Goal: Task Accomplishment & Management: Manage account settings

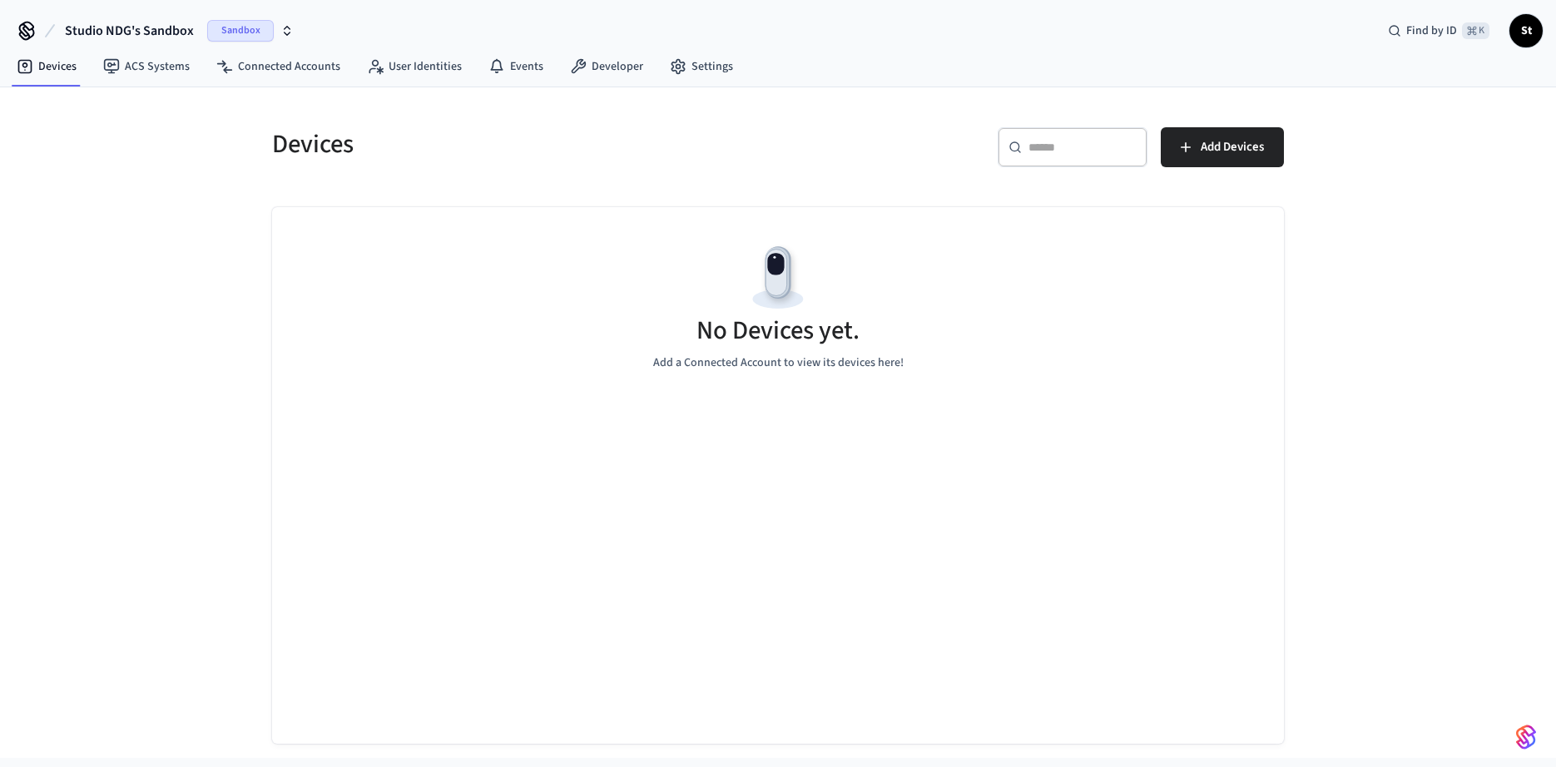
click at [237, 26] on span "Sandbox" at bounding box center [240, 31] width 67 height 22
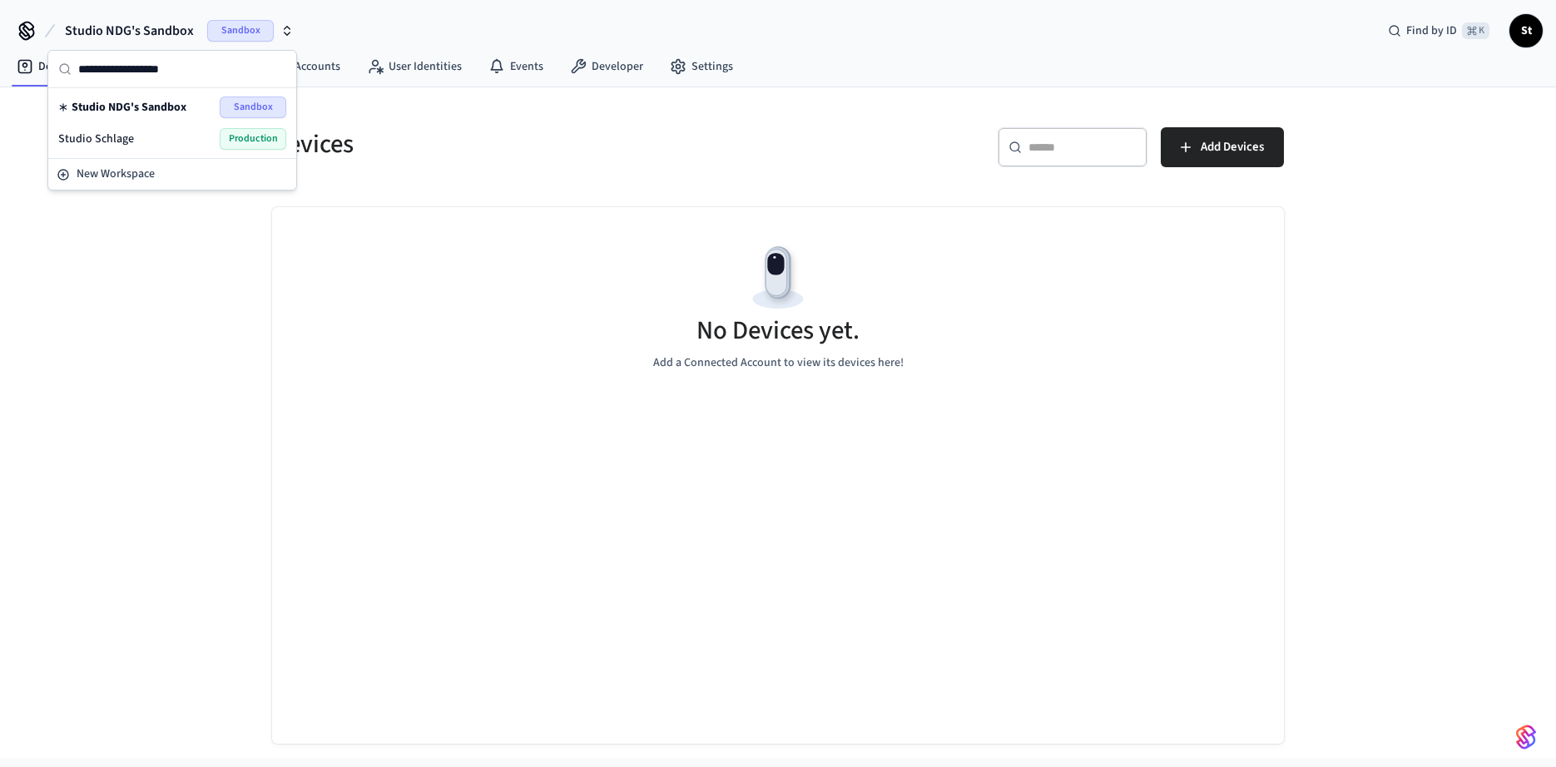
click at [244, 136] on span "Production" at bounding box center [253, 139] width 67 height 22
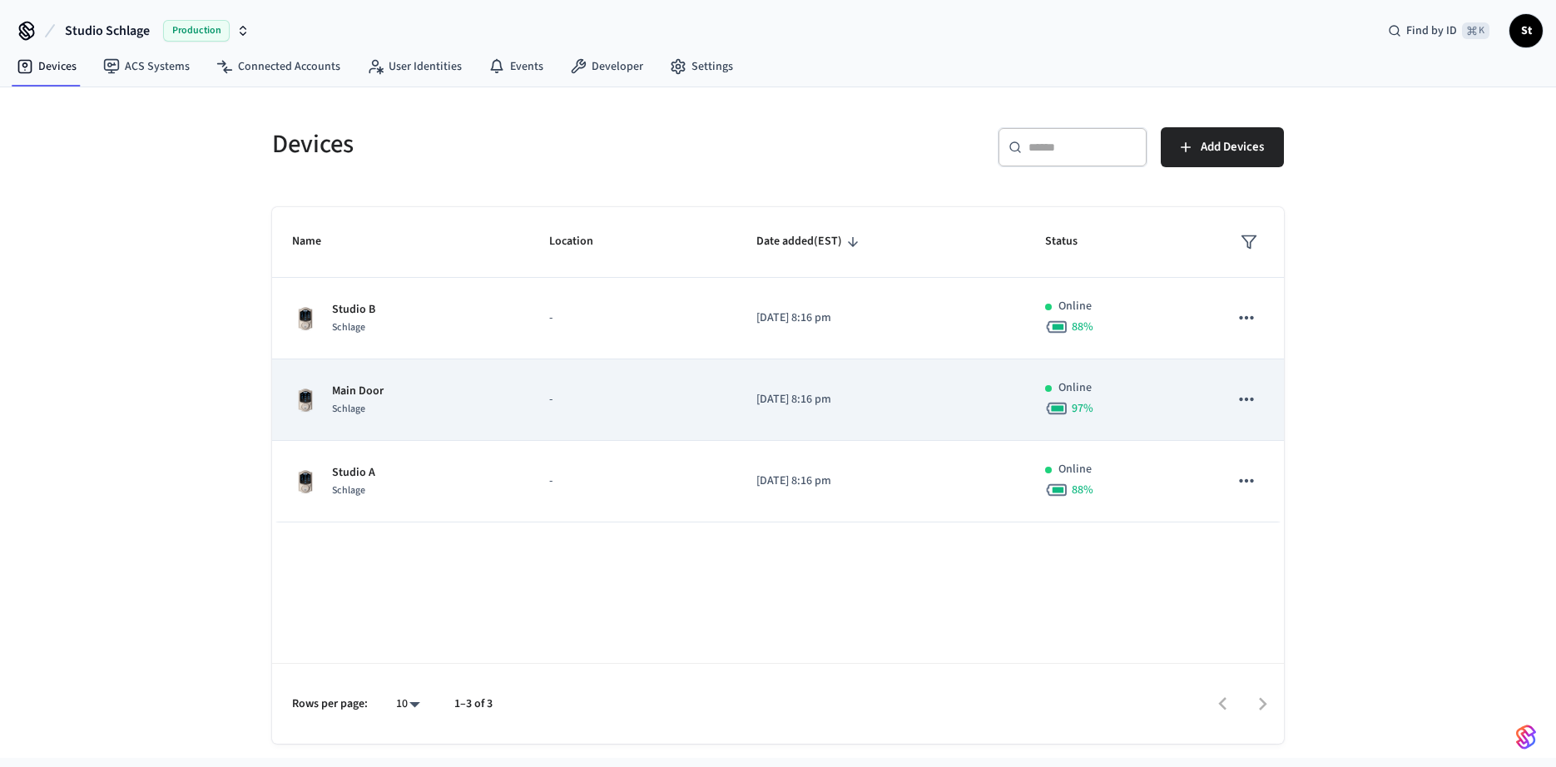
click at [394, 401] on div "Main Door Schlage" at bounding box center [400, 400] width 217 height 35
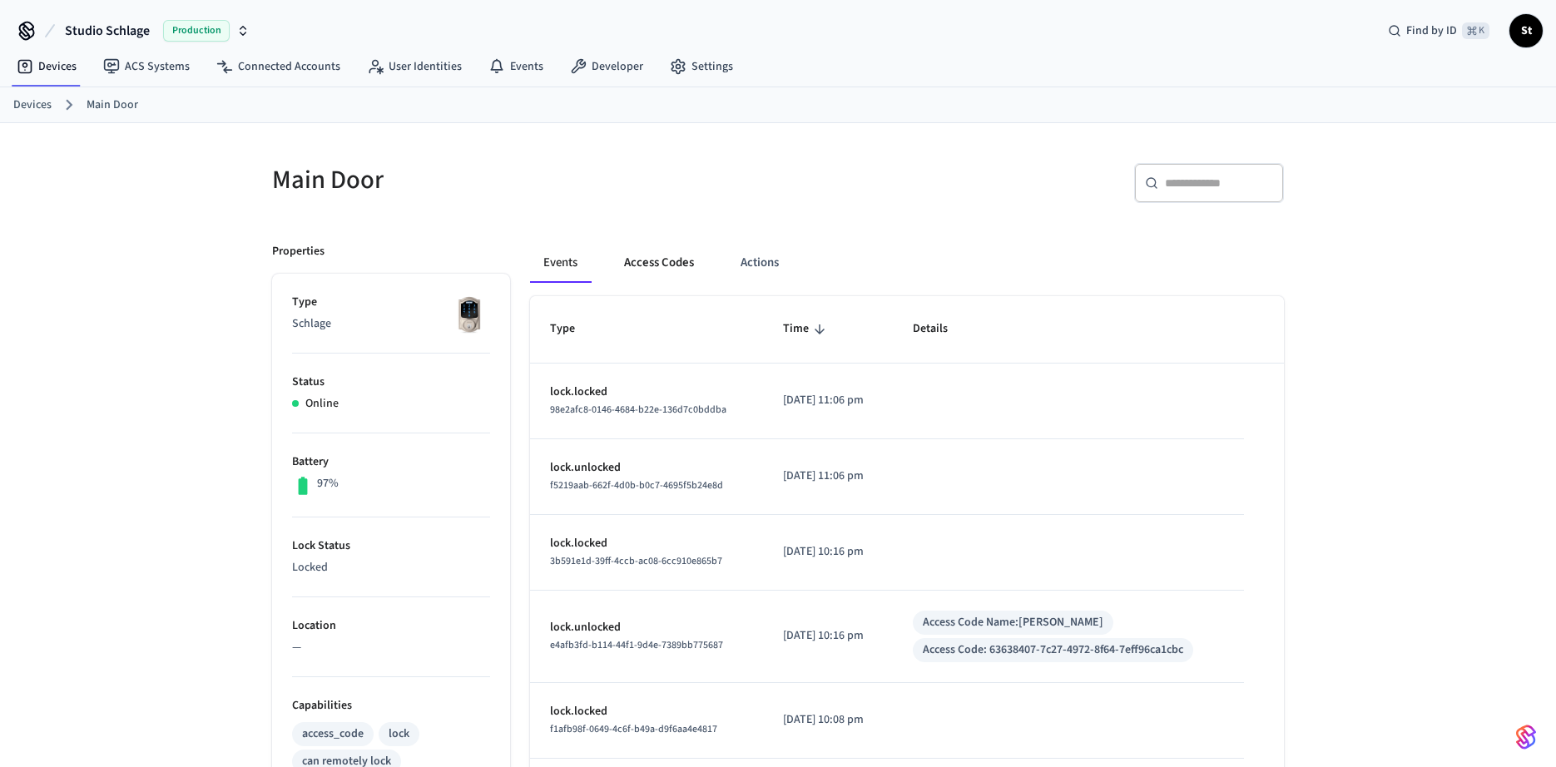
click at [672, 266] on button "Access Codes" at bounding box center [659, 263] width 96 height 40
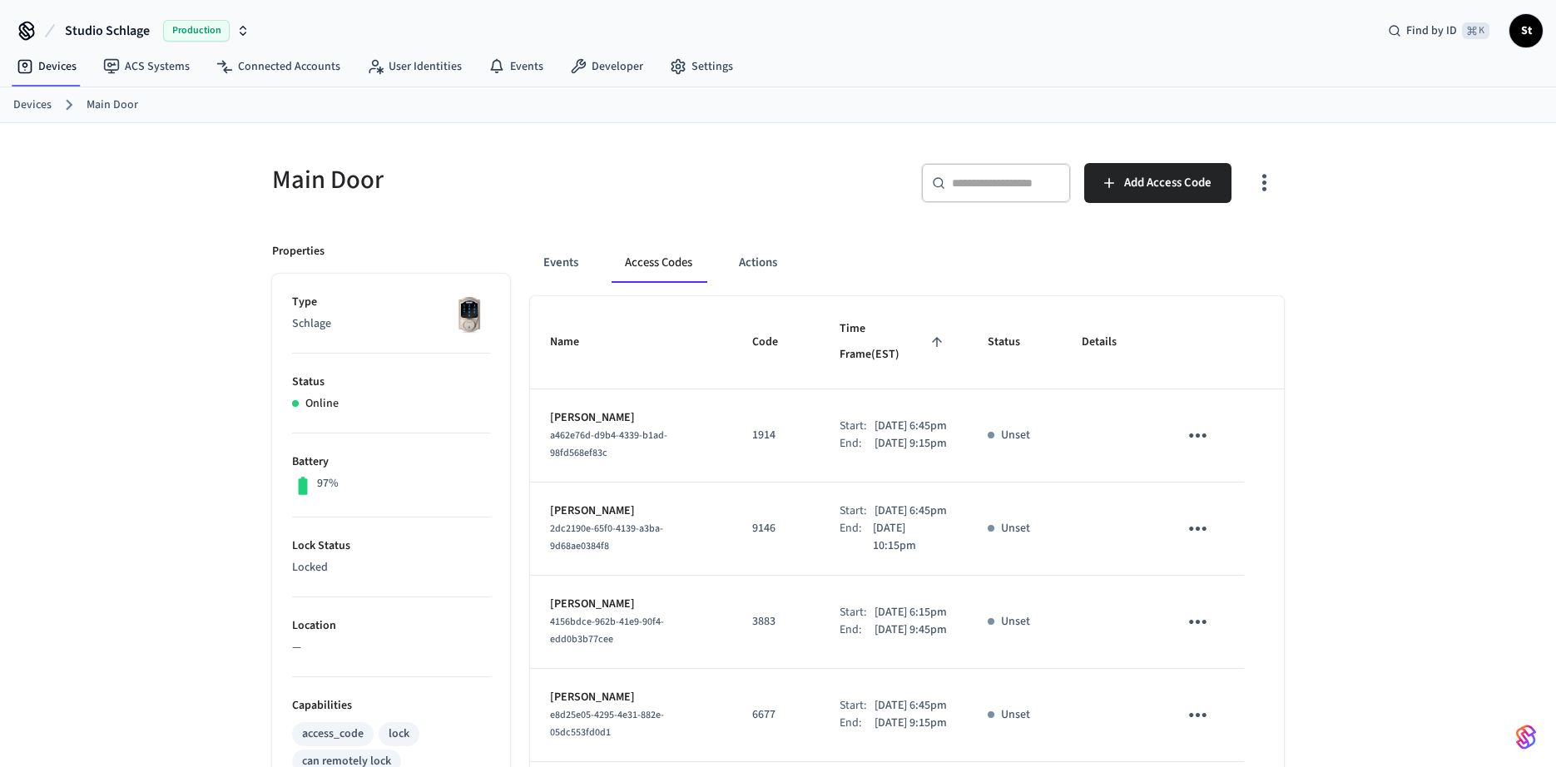
click at [34, 106] on link "Devices" at bounding box center [32, 104] width 38 height 17
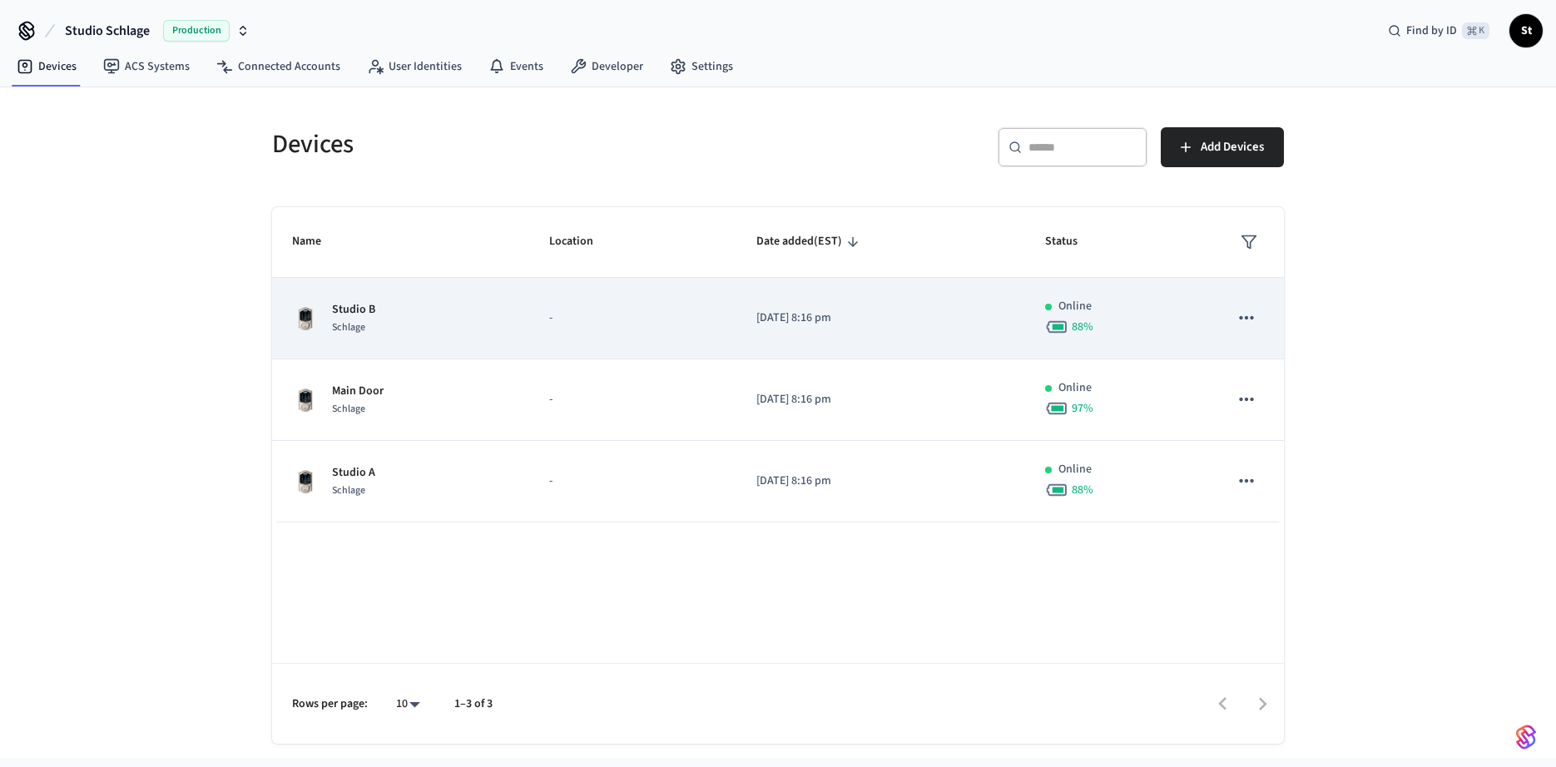
click at [383, 331] on div "Studio B Schlage" at bounding box center [400, 318] width 217 height 35
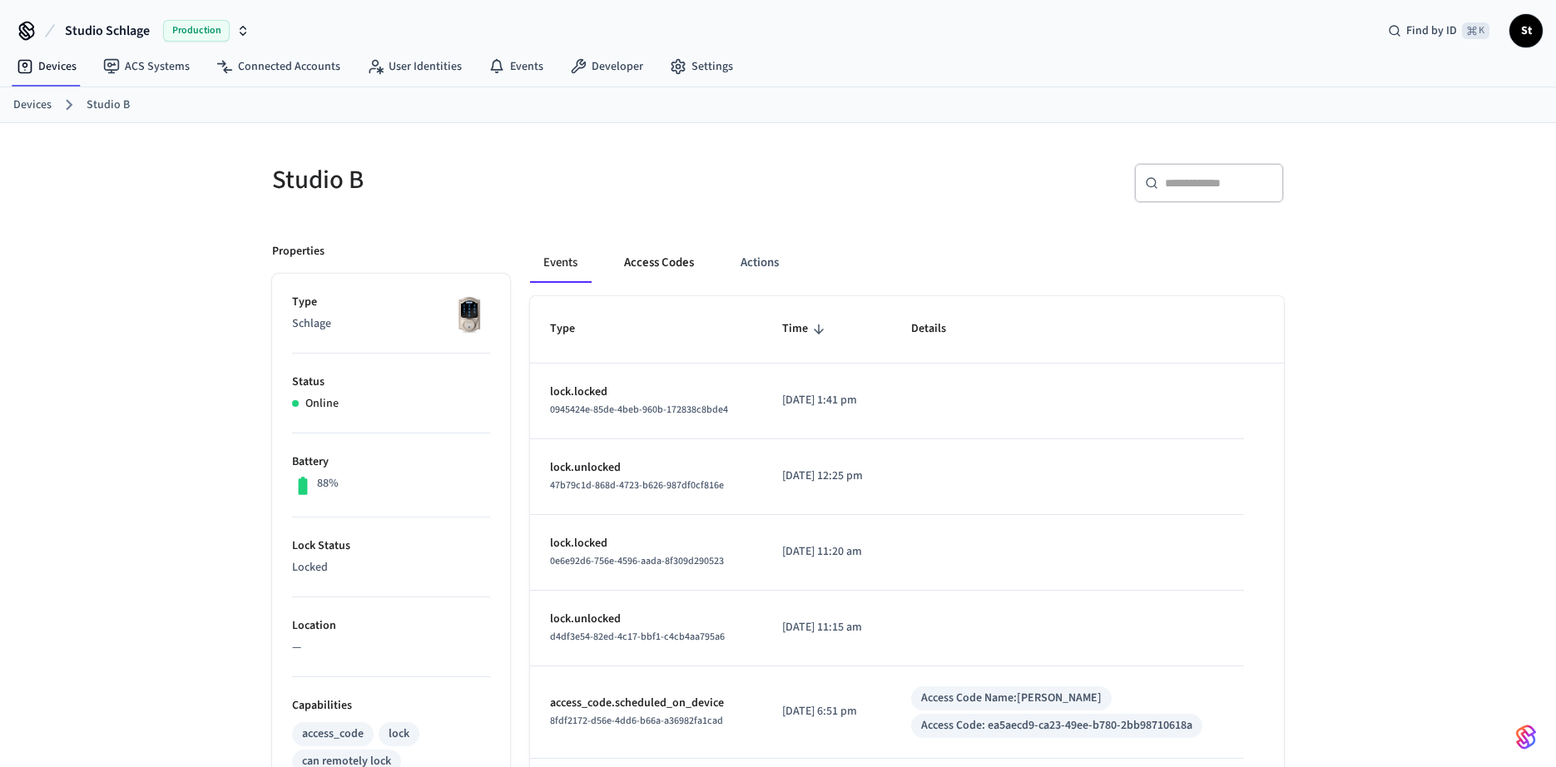
click at [670, 262] on button "Access Codes" at bounding box center [659, 263] width 96 height 40
